Goal: Entertainment & Leisure: Consume media (video, audio)

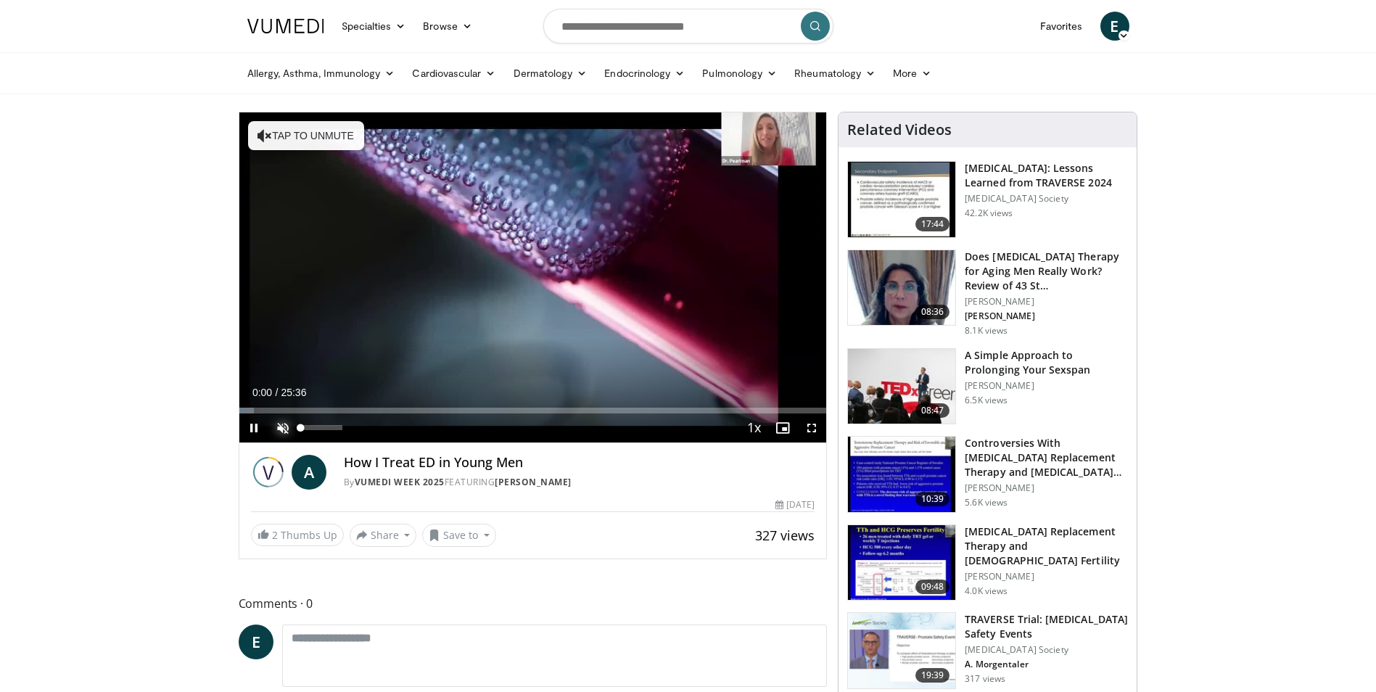
click at [285, 431] on span "Video Player" at bounding box center [282, 427] width 29 height 29
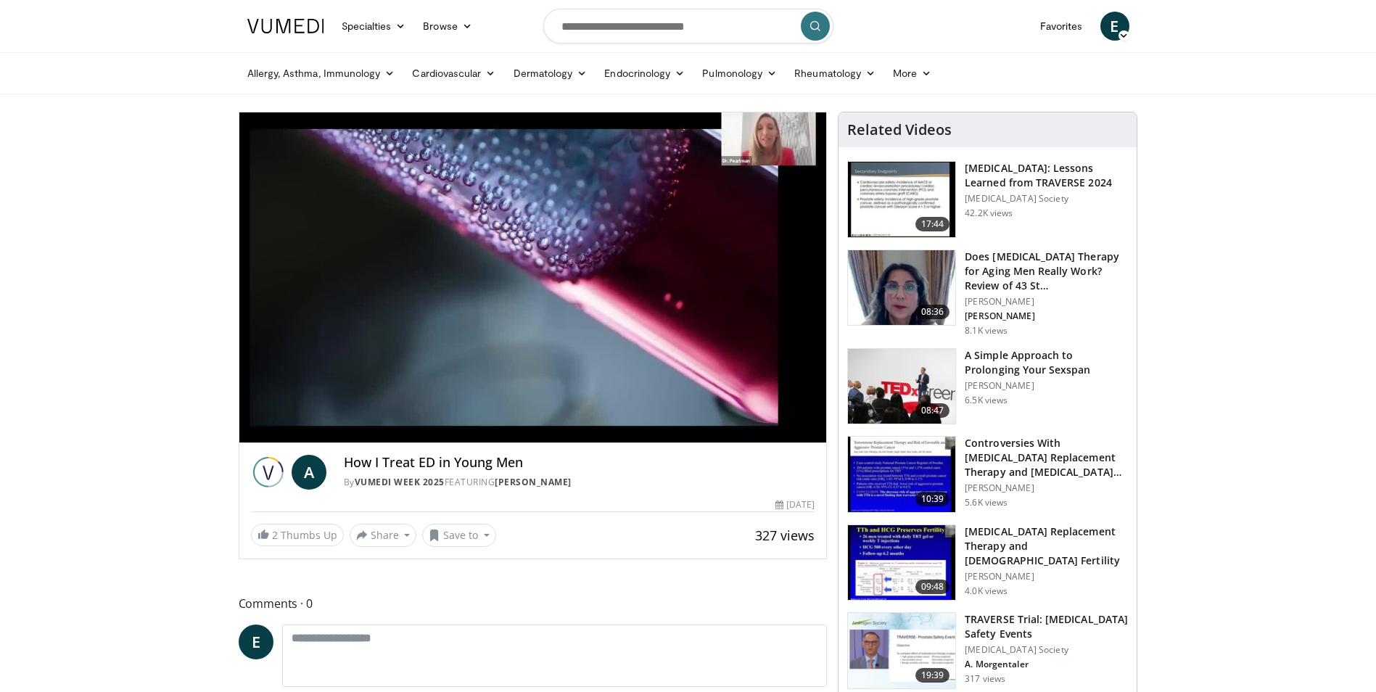
click at [325, 432] on div "10 seconds Tap to unmute" at bounding box center [533, 277] width 588 height 330
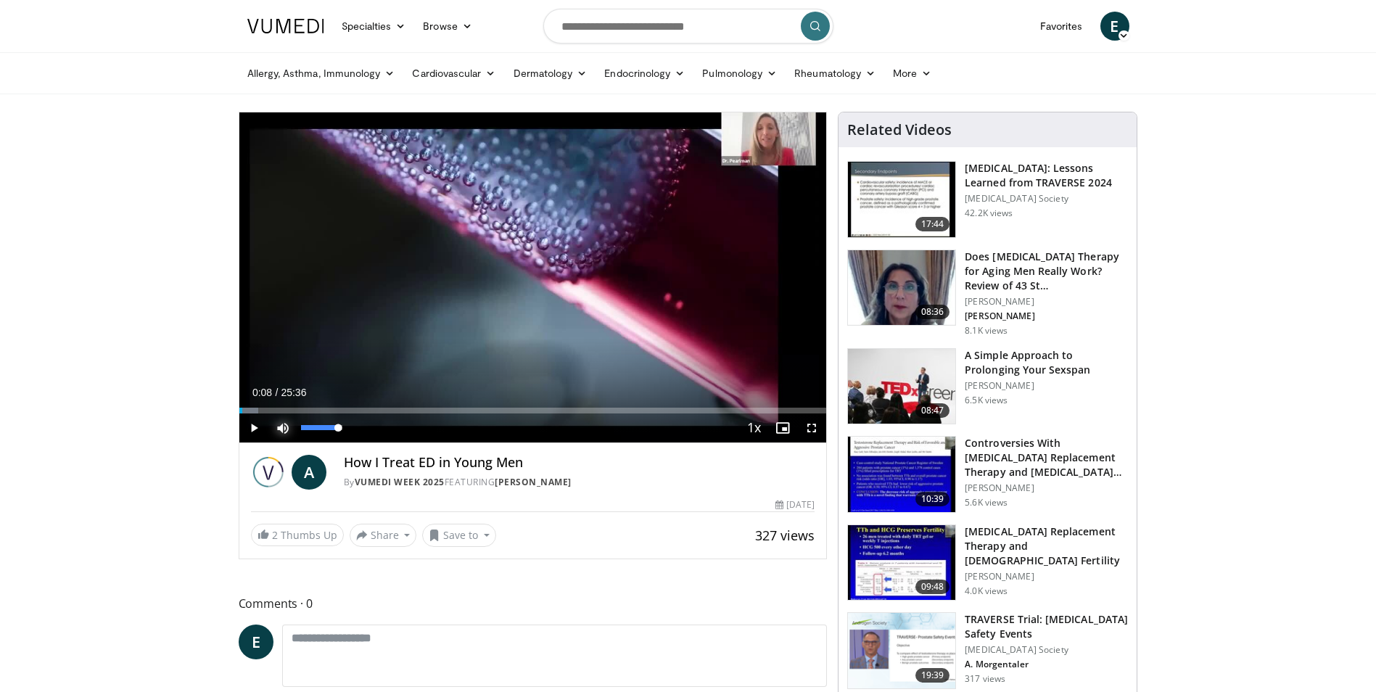
click at [281, 426] on span "Video Player" at bounding box center [282, 427] width 29 height 29
click at [273, 427] on span "Video Player" at bounding box center [282, 427] width 29 height 29
click at [253, 428] on span "Video Player" at bounding box center [253, 427] width 29 height 29
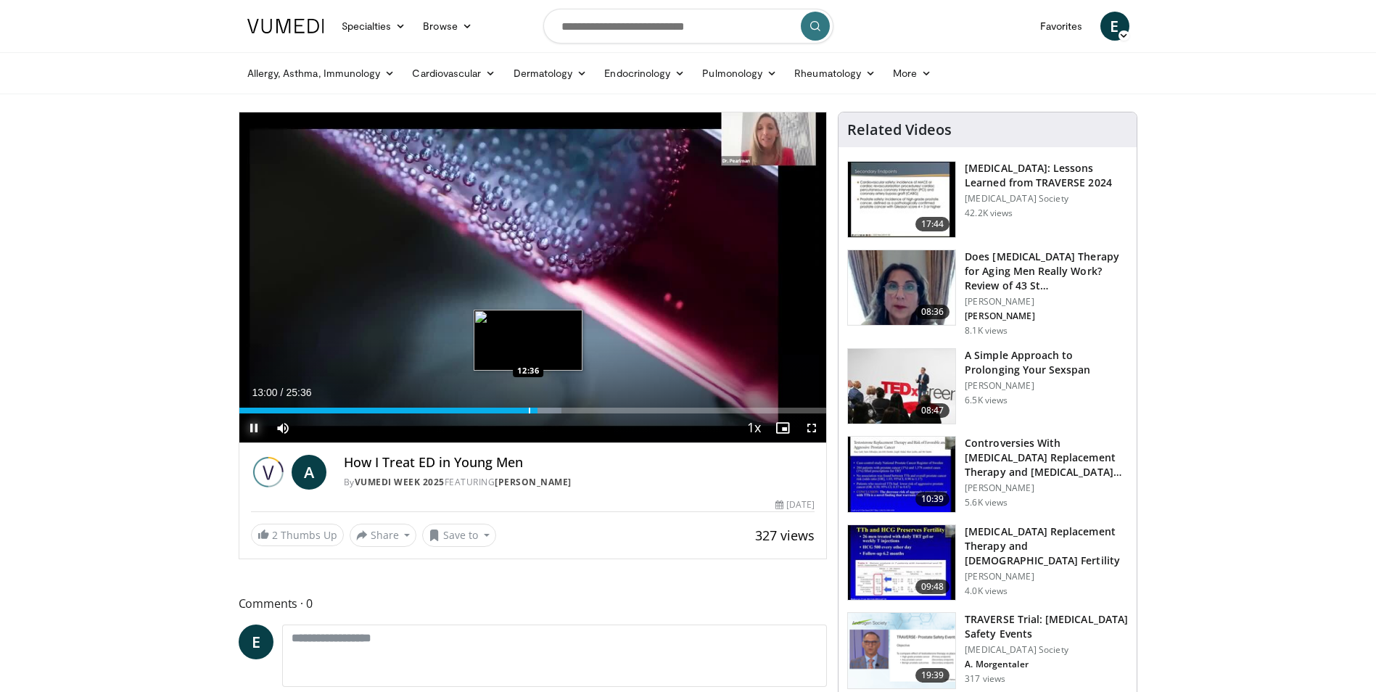
click at [529, 413] on div "Progress Bar" at bounding box center [529, 411] width 1 height 6
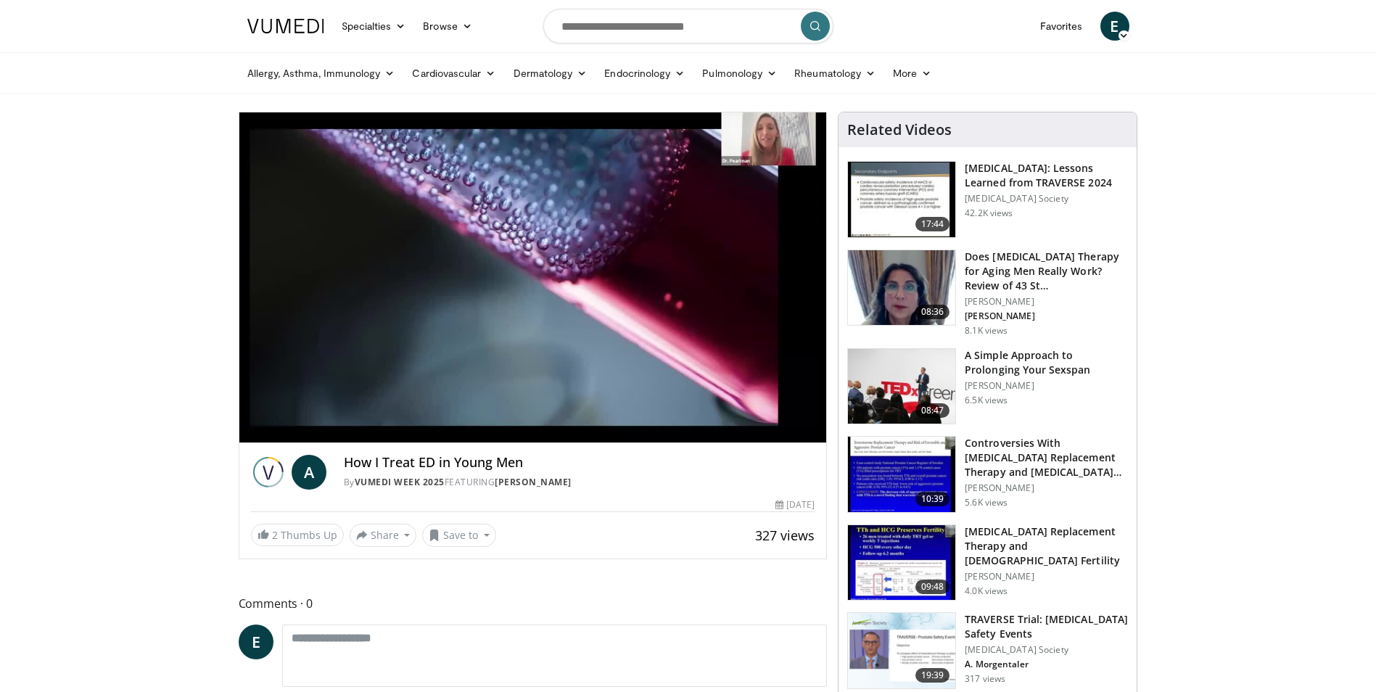
click at [519, 412] on div "10 seconds Tap to unmute" at bounding box center [533, 277] width 588 height 330
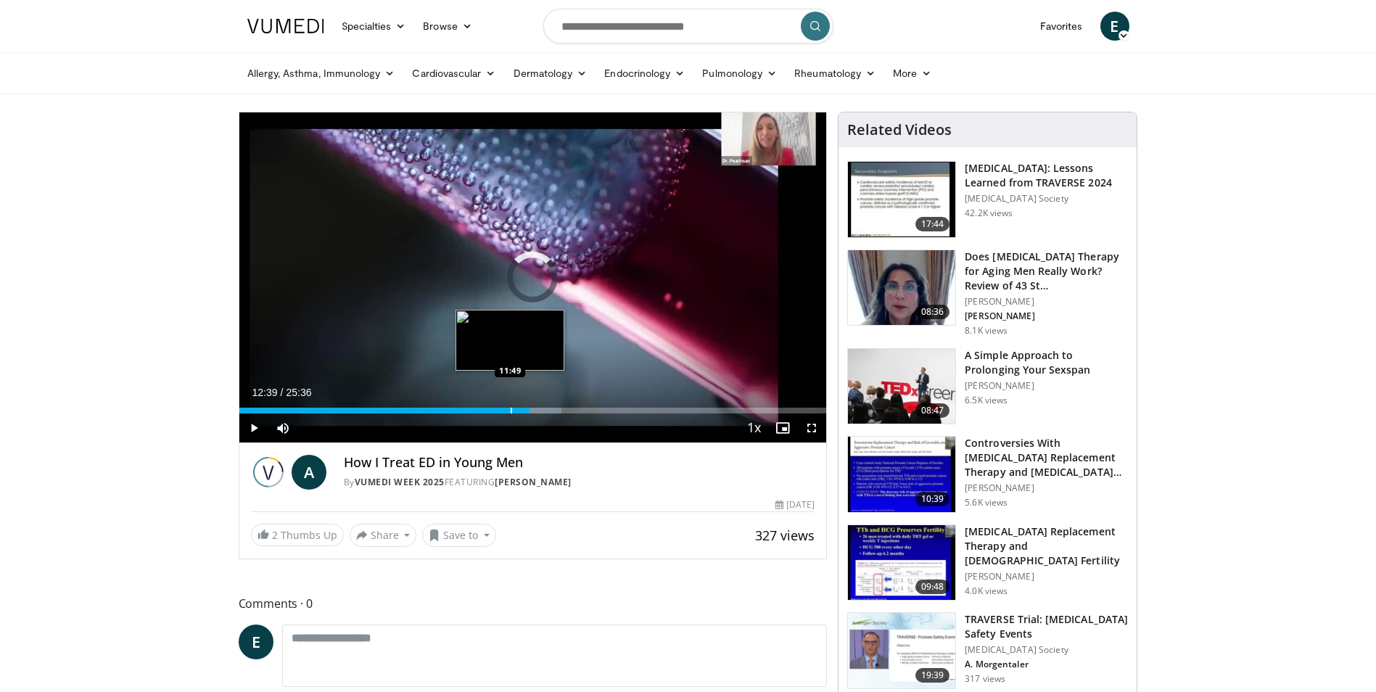
click at [509, 411] on div "12:39" at bounding box center [384, 411] width 291 height 6
click at [254, 428] on span "Video Player" at bounding box center [253, 427] width 29 height 29
click at [543, 410] on div "Progress Bar" at bounding box center [543, 411] width 1 height 6
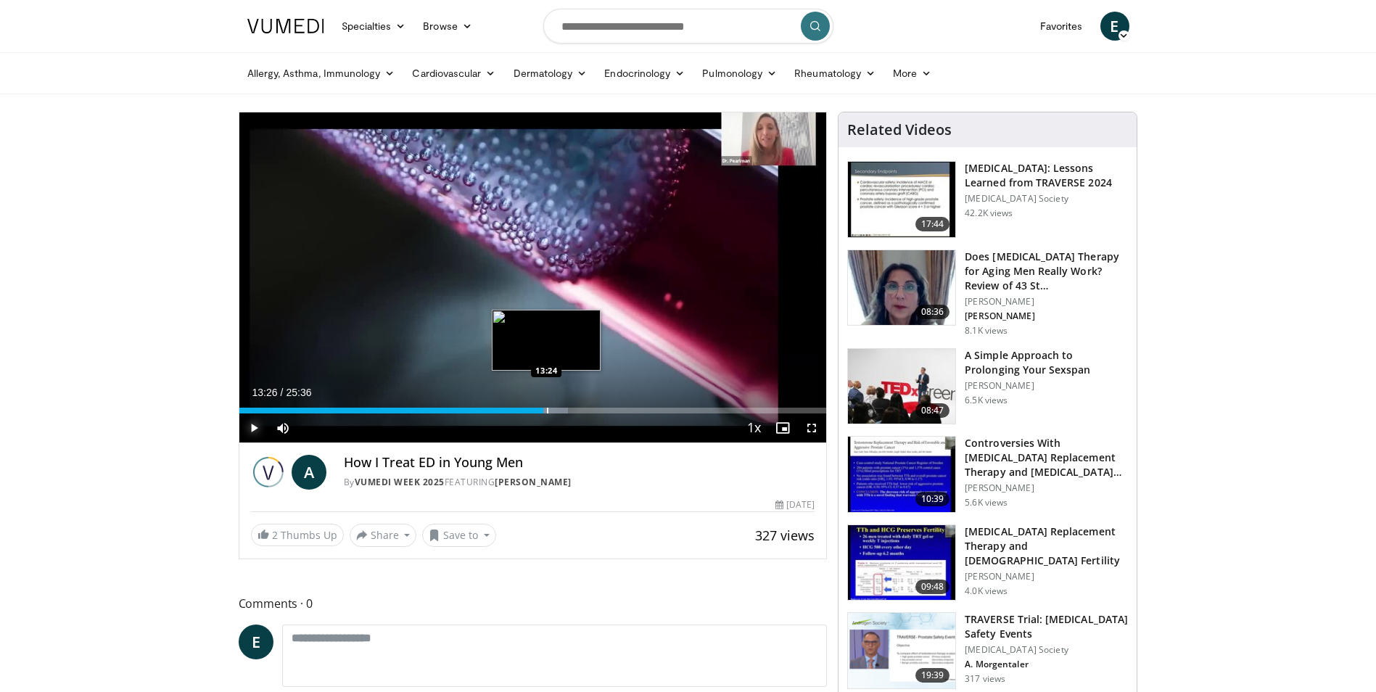
click at [547, 410] on div "Progress Bar" at bounding box center [547, 411] width 1 height 6
click at [528, 411] on div "Progress Bar" at bounding box center [528, 411] width 1 height 6
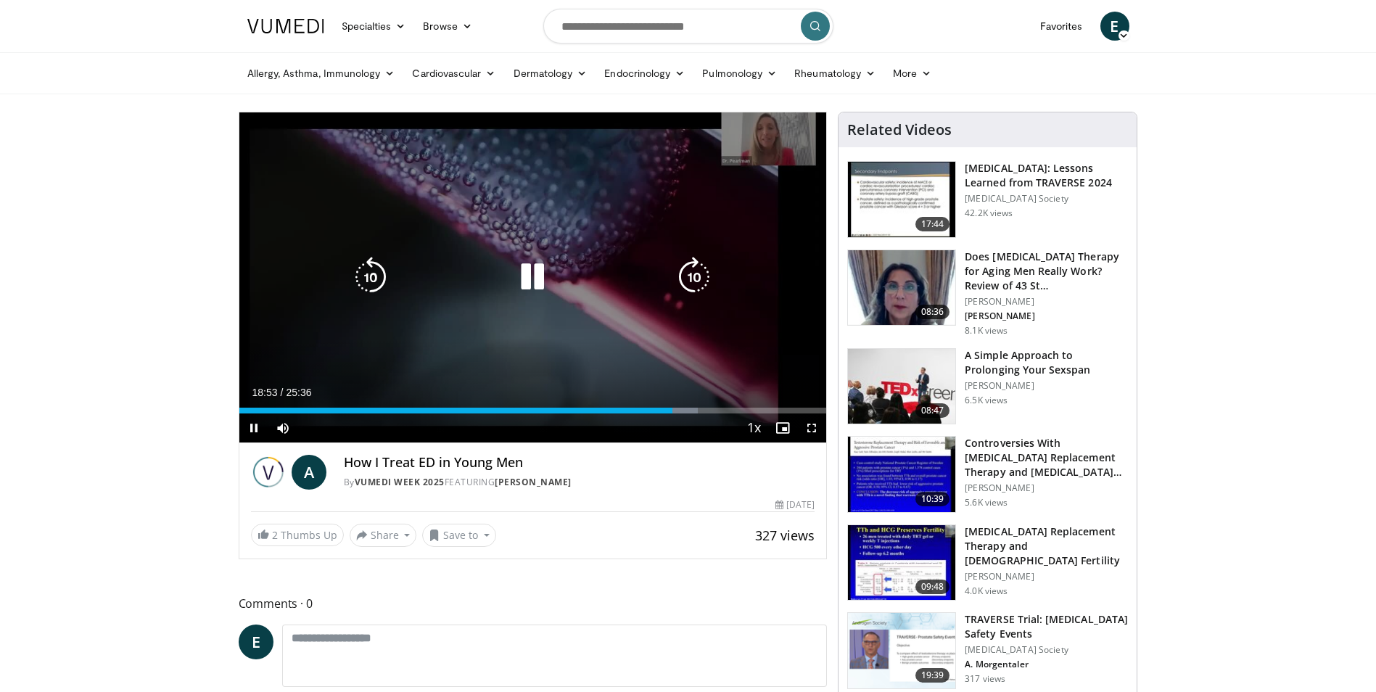
click at [541, 282] on icon "Video Player" at bounding box center [532, 277] width 41 height 41
